Goal: Navigation & Orientation: Find specific page/section

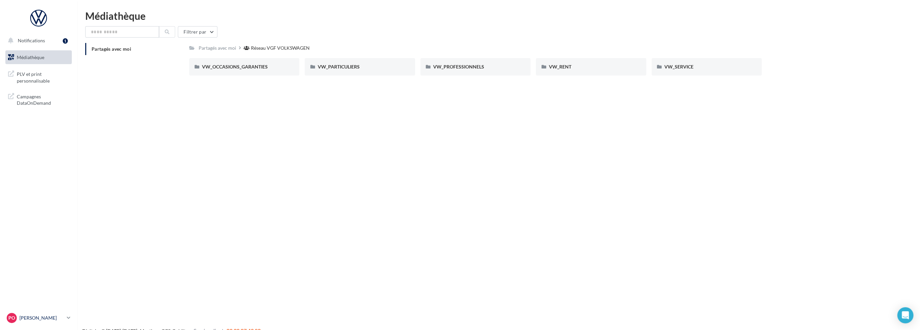
drag, startPoint x: 68, startPoint y: 324, endPoint x: 63, endPoint y: 315, distance: 10.8
click at [68, 324] on div "PO Pujol OLIVIER vw-puol-44430" at bounding box center [38, 317] width 66 height 13
click at [63, 315] on p "[PERSON_NAME]" at bounding box center [41, 317] width 45 height 7
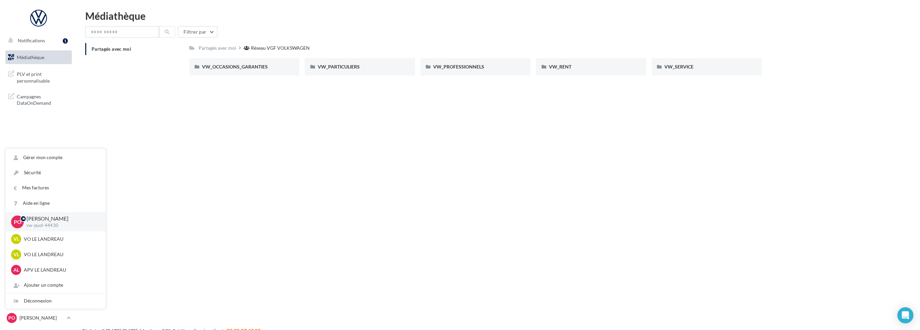
click at [137, 129] on div "Notifications 1 Médiathèque" at bounding box center [460, 176] width 920 height 330
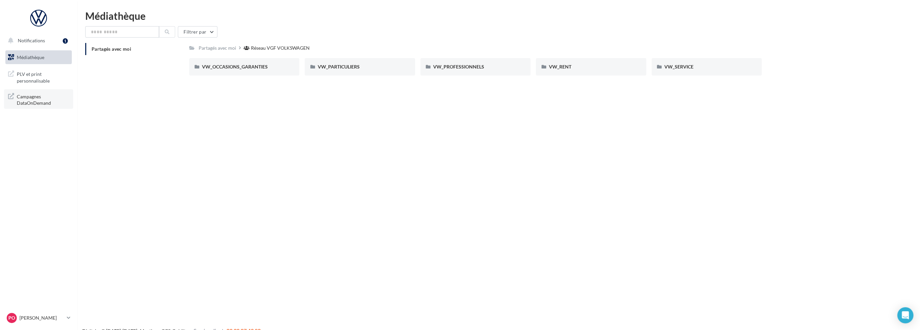
click at [42, 97] on span "Campagnes DataOnDemand" at bounding box center [43, 99] width 52 height 14
click at [36, 82] on span "PLV et print personnalisable" at bounding box center [43, 76] width 52 height 14
click at [41, 58] on span "Médiathèque" at bounding box center [31, 57] width 28 height 6
click at [225, 72] on div "VW_OCCASIONS_GARANTIES" at bounding box center [244, 66] width 110 height 17
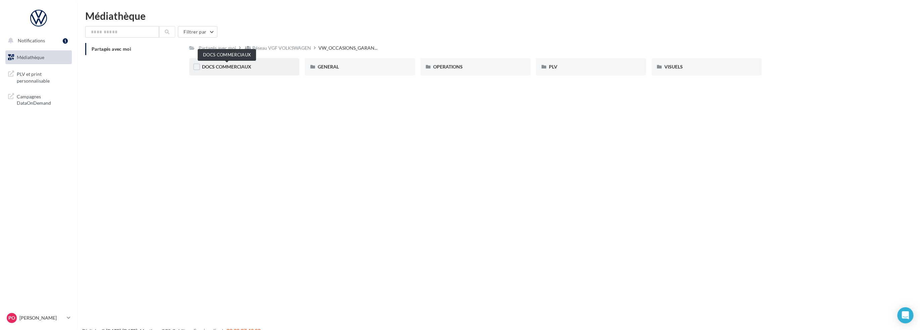
click at [248, 68] on span "DOCS COMMERCIAUX" at bounding box center [226, 67] width 49 height 6
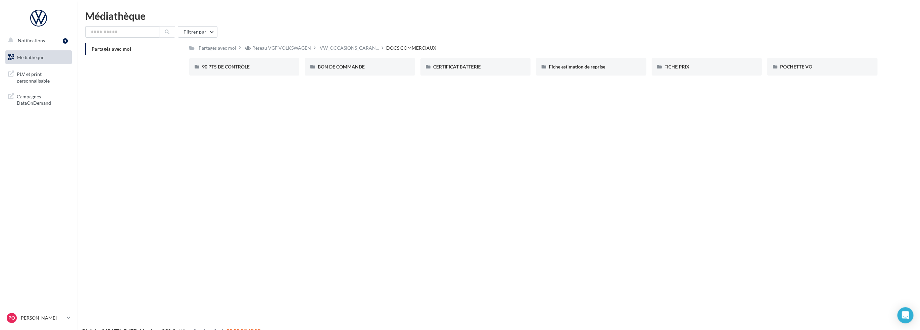
click at [23, 62] on link "Médiathèque" at bounding box center [38, 57] width 69 height 14
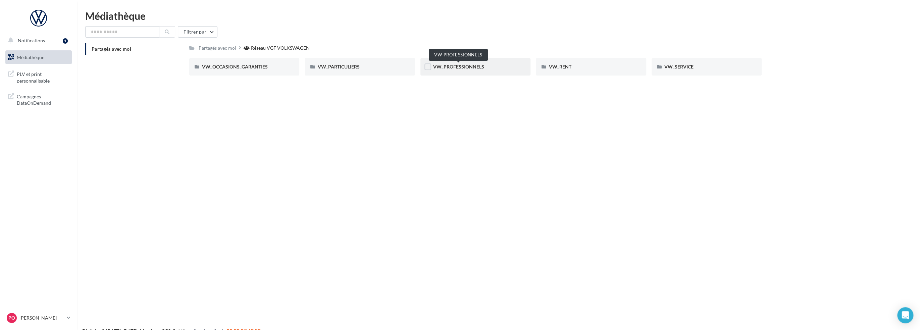
click at [478, 65] on span "VW_PROFESSIONNELS" at bounding box center [458, 67] width 51 height 6
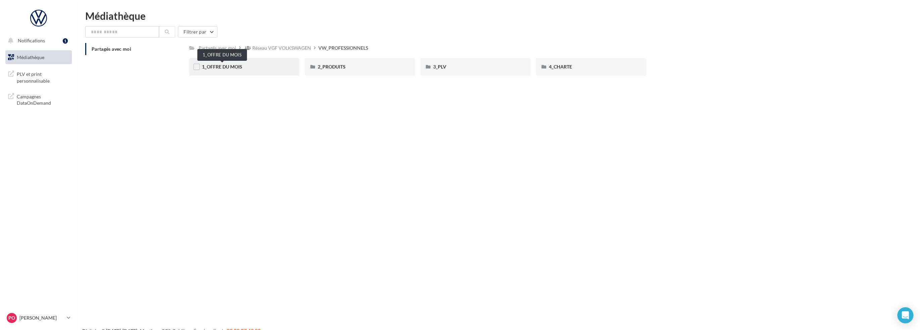
click at [204, 69] on span "1_OFFRE DU MOIS" at bounding box center [222, 67] width 40 height 6
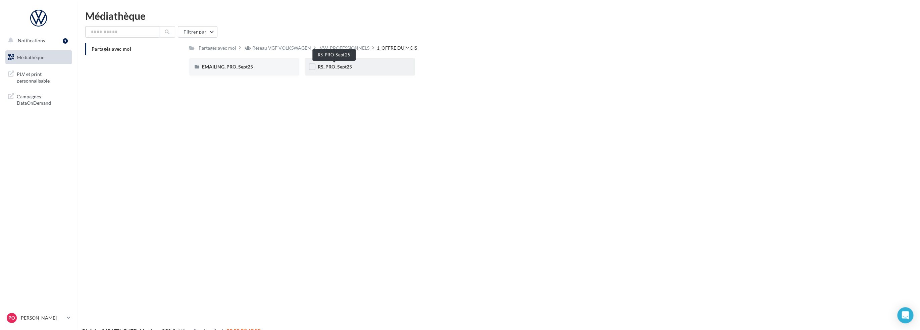
click at [346, 63] on div "RS_PRO_Sept25" at bounding box center [360, 66] width 110 height 17
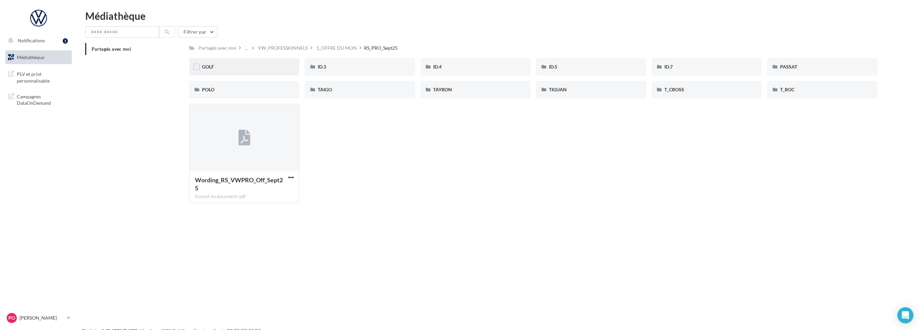
click at [205, 69] on span "GOLF" at bounding box center [208, 67] width 12 height 6
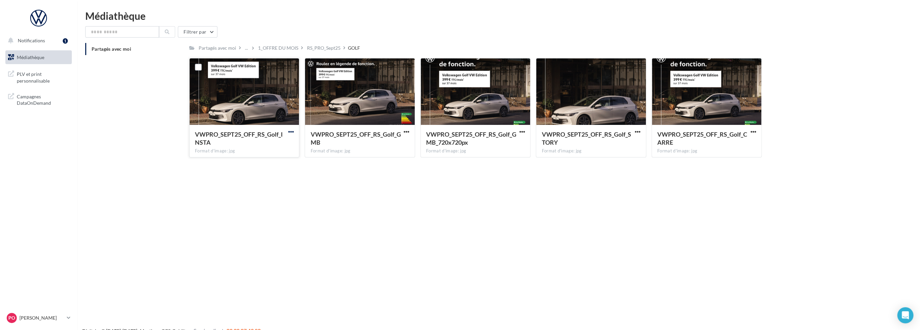
click at [289, 133] on span "button" at bounding box center [291, 132] width 6 height 6
